Goal: Task Accomplishment & Management: Manage account settings

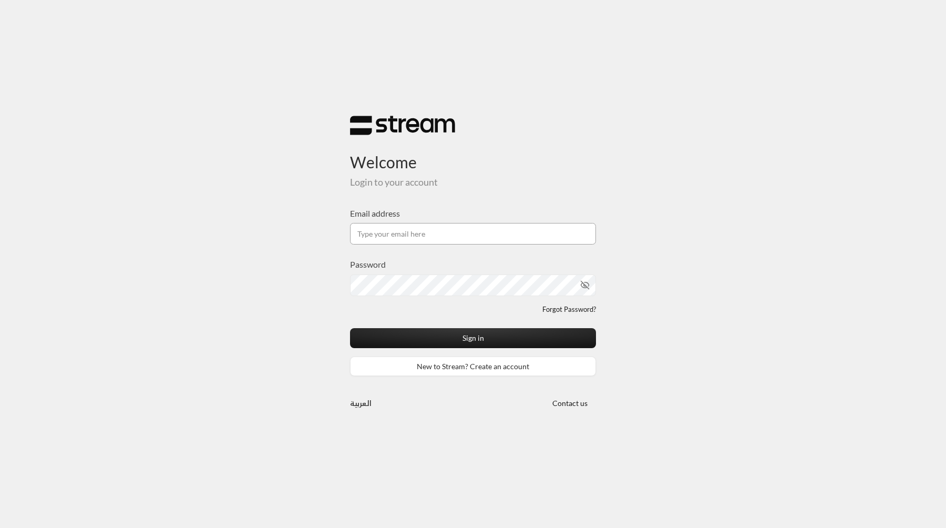
type input "[EMAIL_ADDRESS][DOMAIN_NAME]"
click at [350, 328] on button "Sign in" at bounding box center [473, 337] width 246 height 19
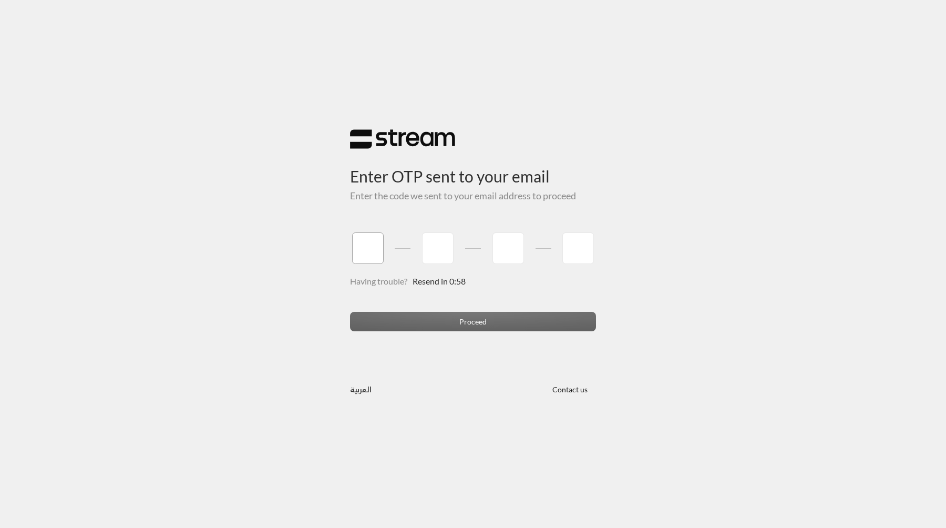
type input "1"
type input "2"
type input "3"
type input "4"
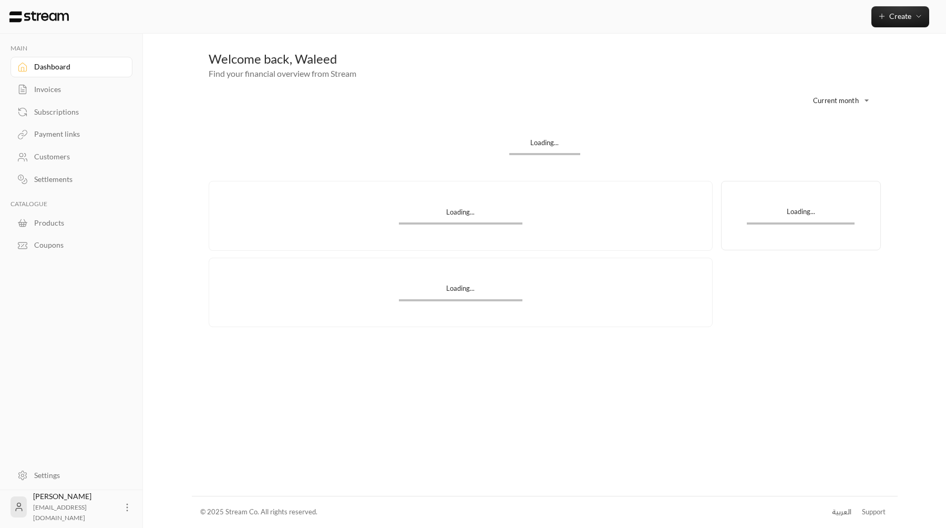
click at [67, 472] on div "Settings" at bounding box center [76, 475] width 85 height 11
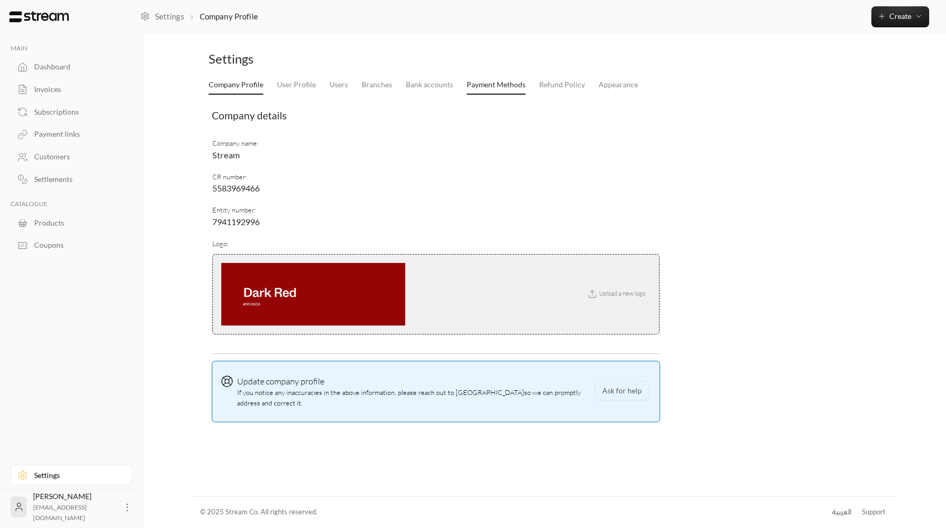
click at [494, 82] on link "Payment Methods" at bounding box center [496, 85] width 59 height 19
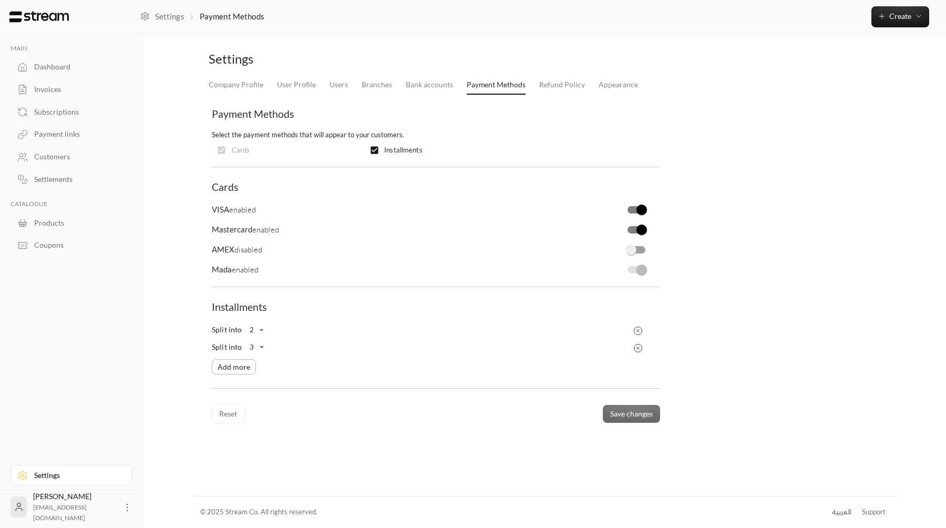
click at [253, 366] on button "Add more" at bounding box center [234, 367] width 44 height 16
click at [629, 426] on button "Save changes" at bounding box center [631, 430] width 57 height 18
